Goal: Check status: Check status

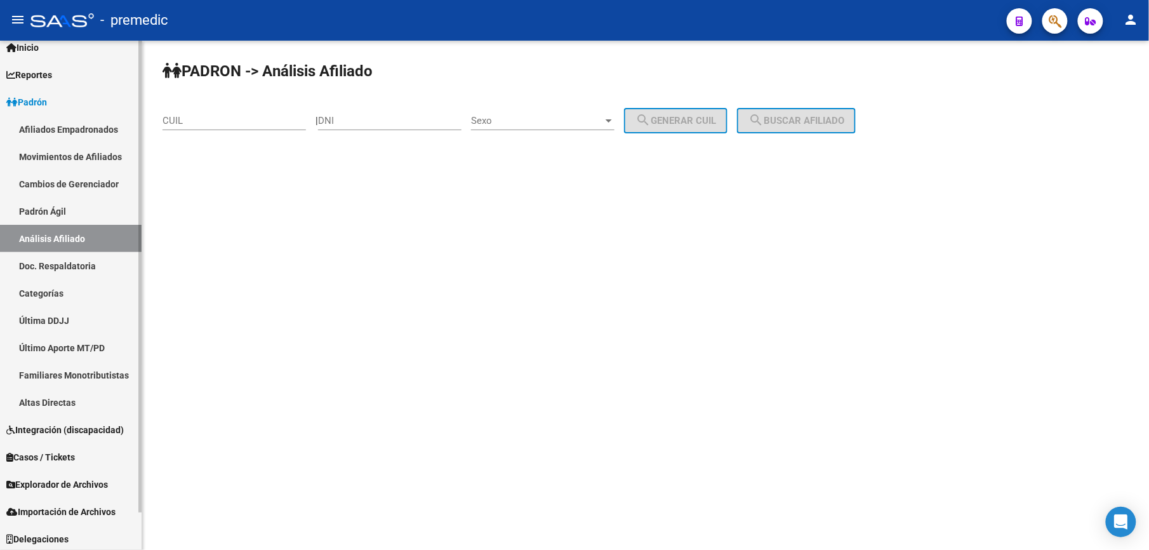
scroll to position [41, 0]
click at [113, 470] on link "Explorador de Archivos" at bounding box center [71, 481] width 142 height 27
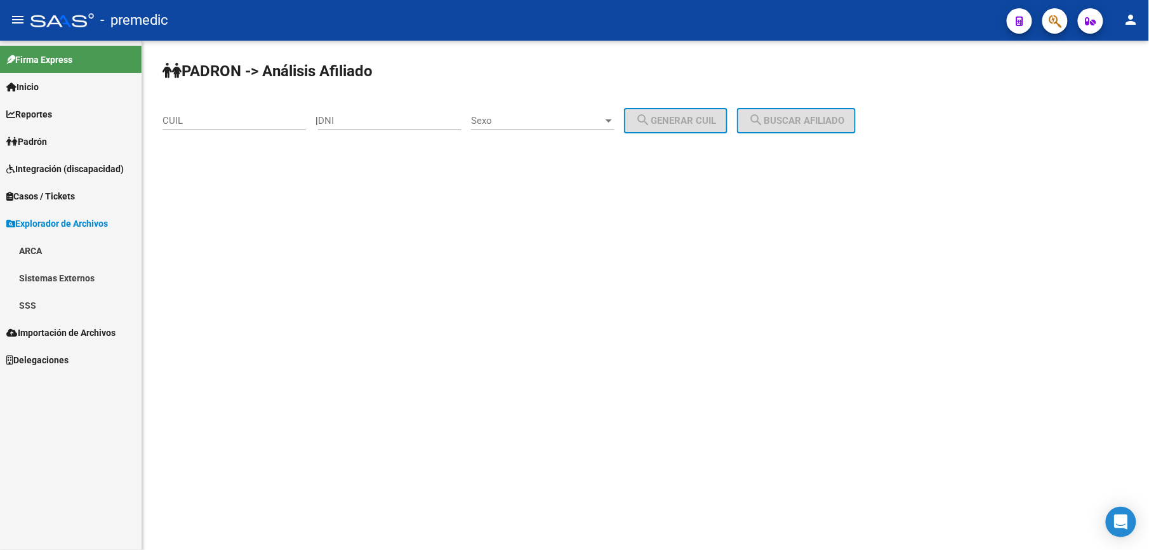
scroll to position [0, 0]
click at [57, 307] on link "SSS" at bounding box center [71, 304] width 142 height 27
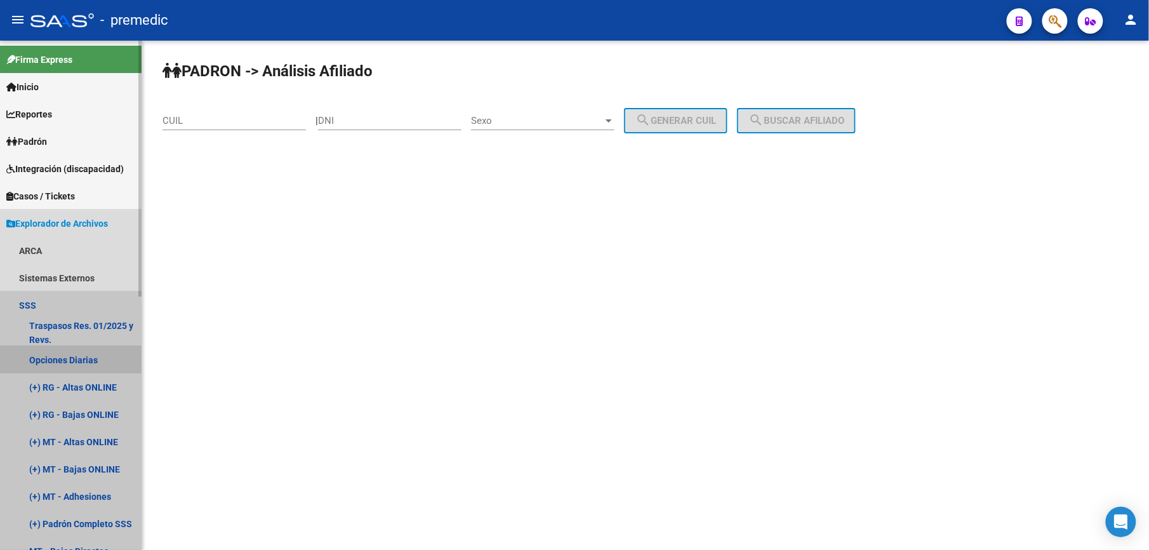
click at [70, 358] on link "Opciones Diarias" at bounding box center [71, 359] width 142 height 27
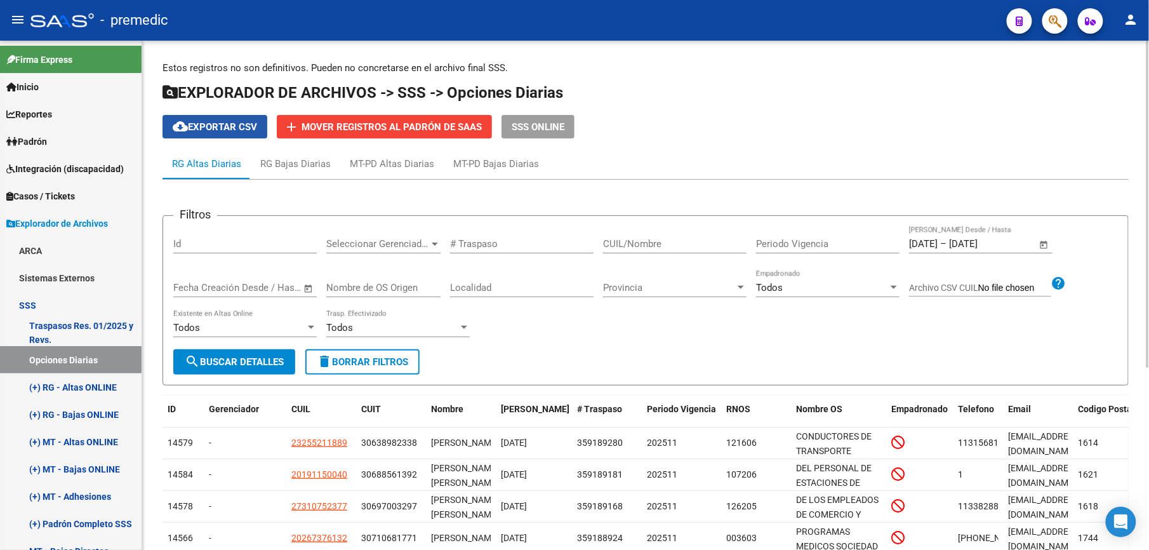
click at [218, 127] on span "cloud_download Exportar CSV" at bounding box center [215, 126] width 84 height 11
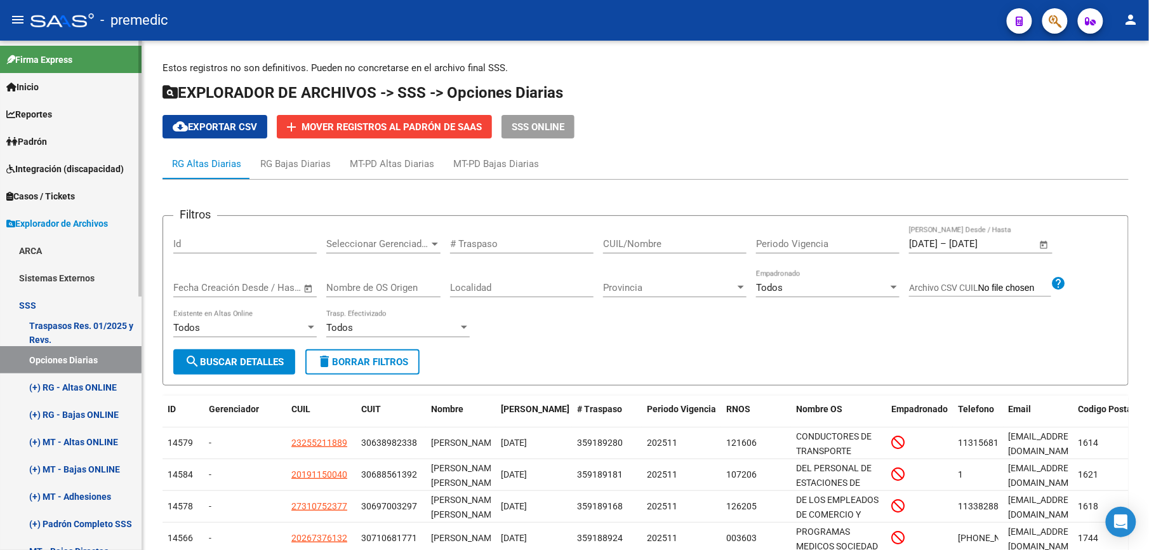
click at [70, 141] on link "Padrón" at bounding box center [71, 141] width 142 height 27
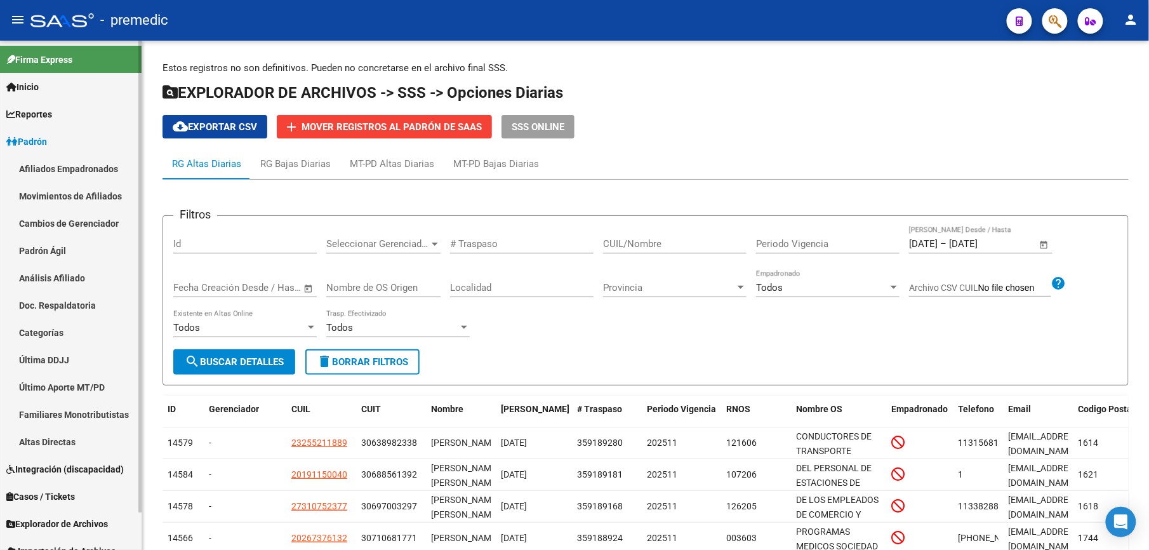
click at [83, 272] on link "Análisis Afiliado" at bounding box center [71, 277] width 142 height 27
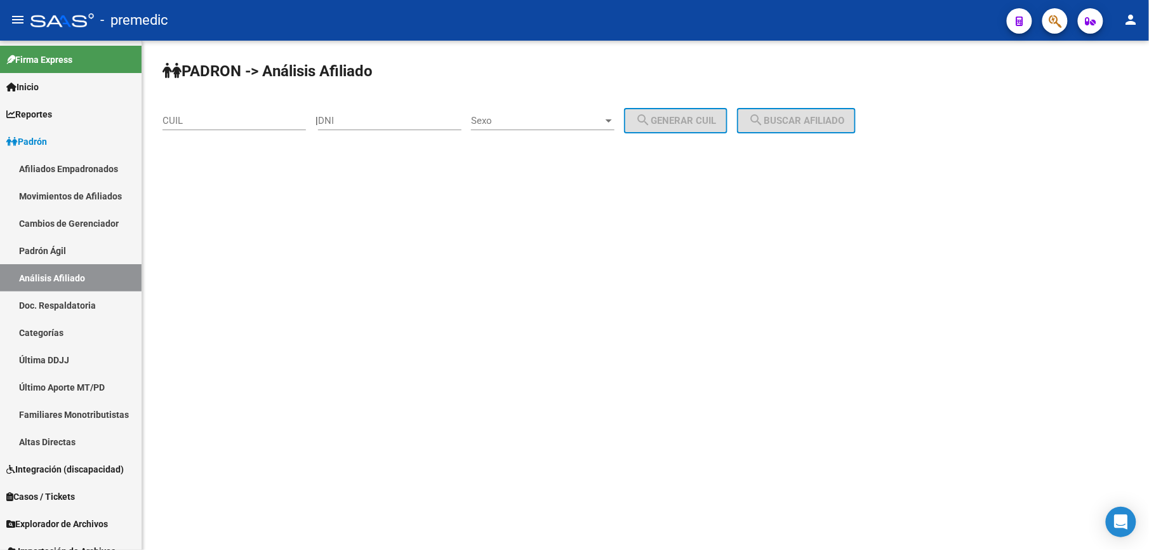
click at [216, 130] on div "CUIL" at bounding box center [233, 122] width 143 height 39
click at [221, 120] on input "CUIL" at bounding box center [233, 120] width 143 height 11
paste input "23-40136460-9"
type input "23-40136460-9"
click at [738, 80] on div "PADRON -> Análisis Afiliado 23-40136460-9 CUIL | DNI Sexo Sexo search Generar C…" at bounding box center [645, 107] width 1007 height 133
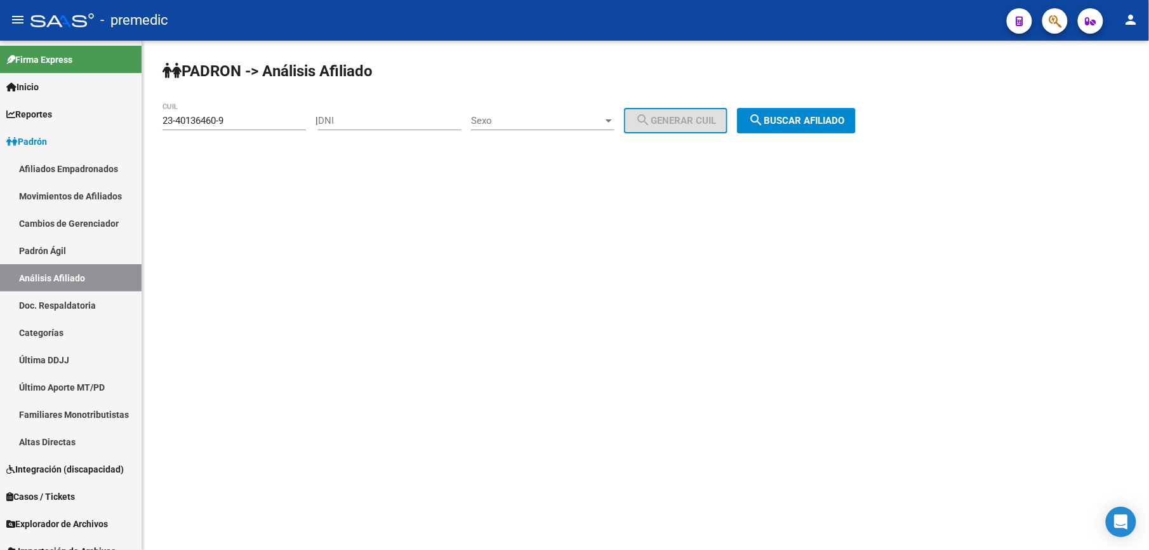
click at [782, 124] on span "search Buscar afiliado" at bounding box center [796, 120] width 96 height 11
